Goal: Task Accomplishment & Management: Manage account settings

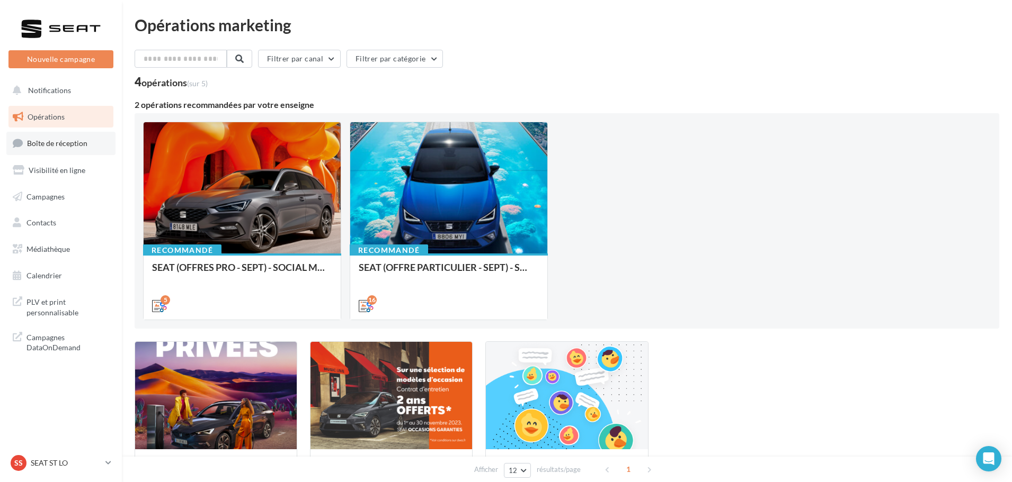
click at [55, 144] on span "Boîte de réception" at bounding box center [57, 143] width 60 height 9
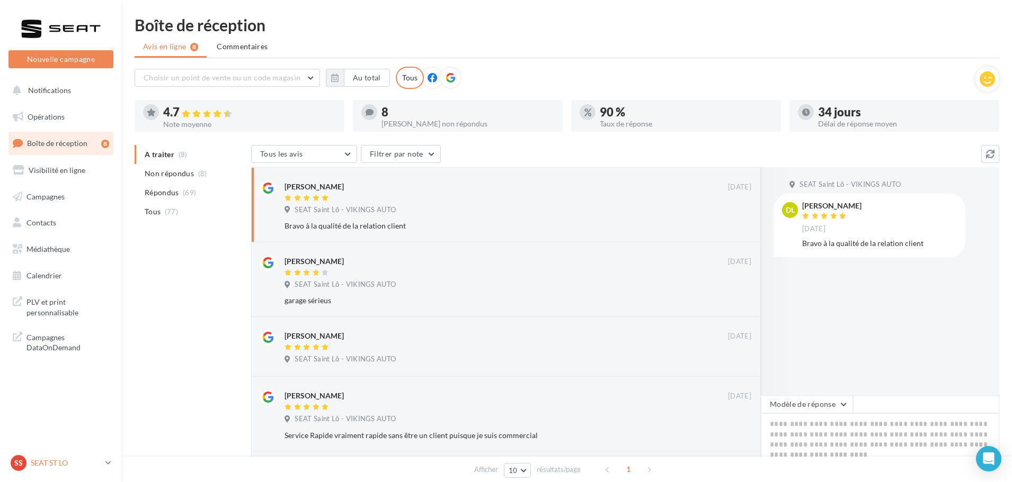
click at [58, 464] on p "SEAT ST LO" at bounding box center [66, 463] width 70 height 11
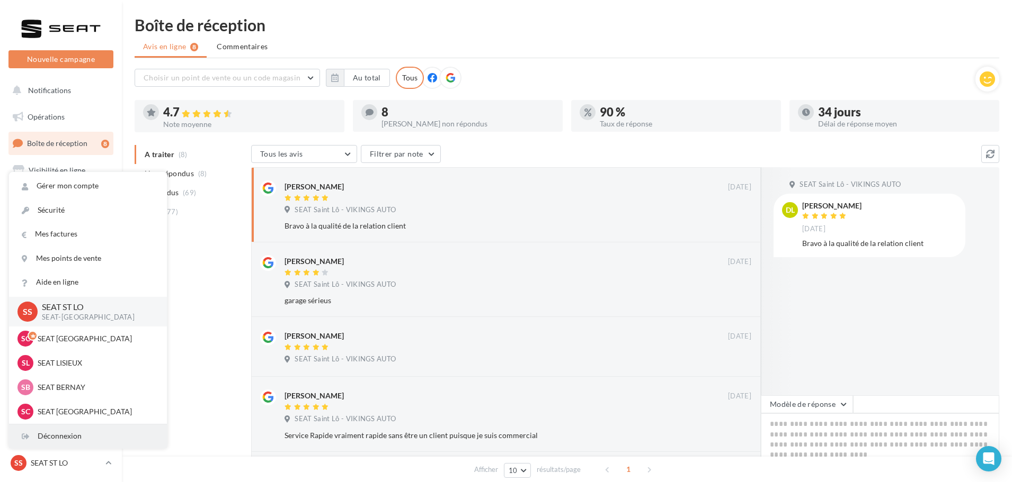
click at [48, 441] on div "Déconnexion" at bounding box center [88, 437] width 158 height 24
